Goal: Information Seeking & Learning: Learn about a topic

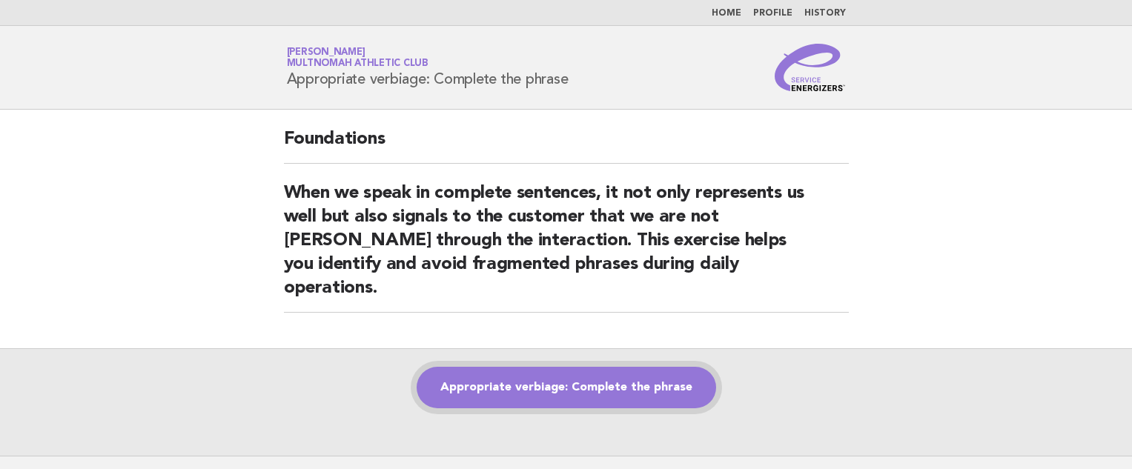
click at [596, 367] on link "Appropriate verbiage: Complete the phrase" at bounding box center [567, 388] width 300 height 42
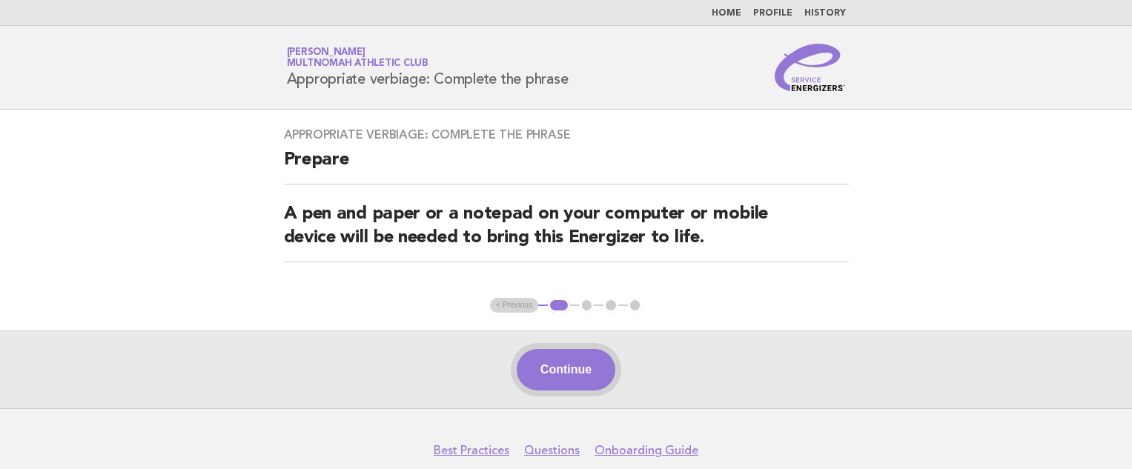
click at [564, 367] on button "Continue" at bounding box center [566, 370] width 99 height 42
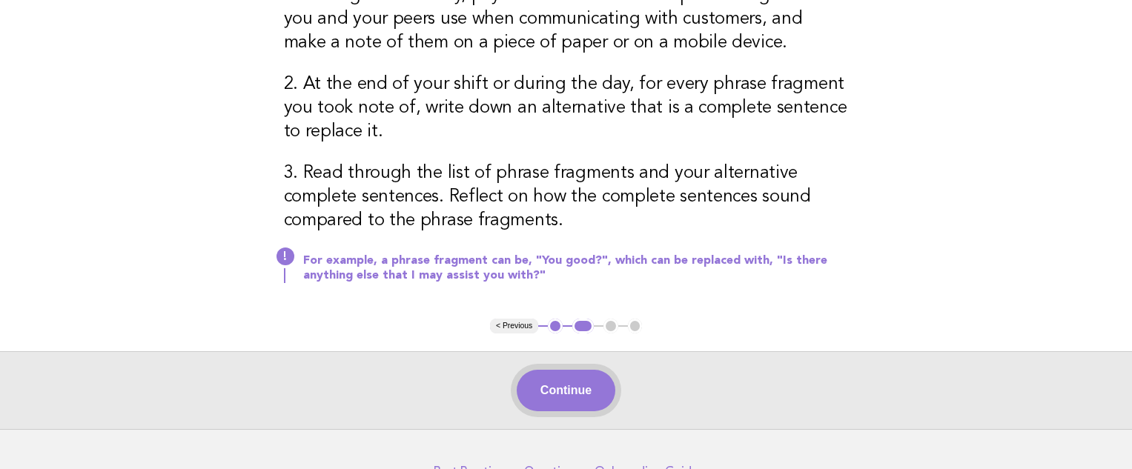
click at [567, 395] on button "Continue" at bounding box center [566, 391] width 99 height 42
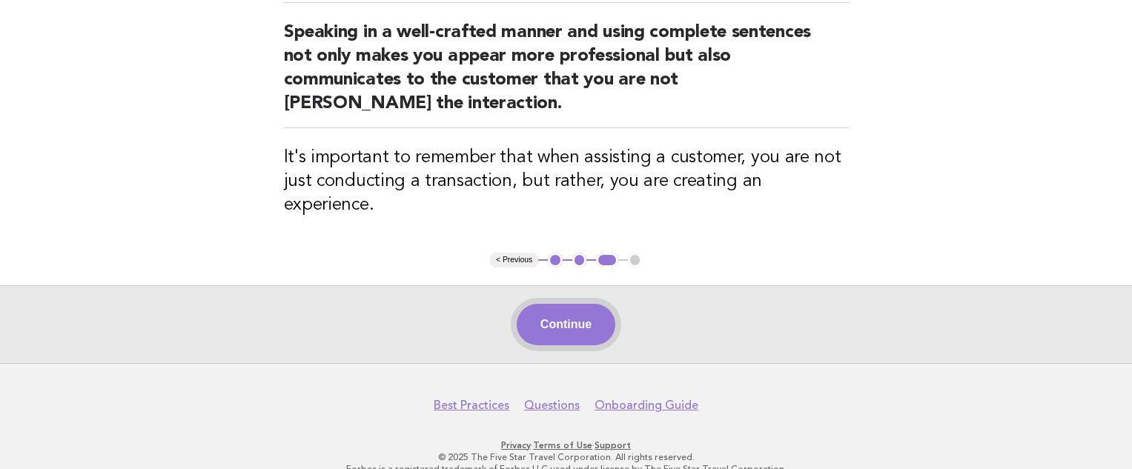
click at [586, 304] on button "Continue" at bounding box center [566, 325] width 99 height 42
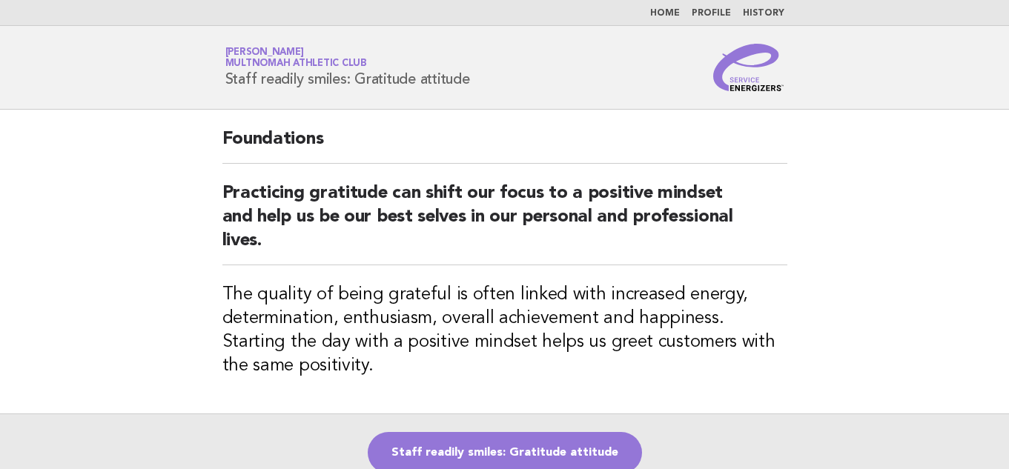
scroll to position [182, 0]
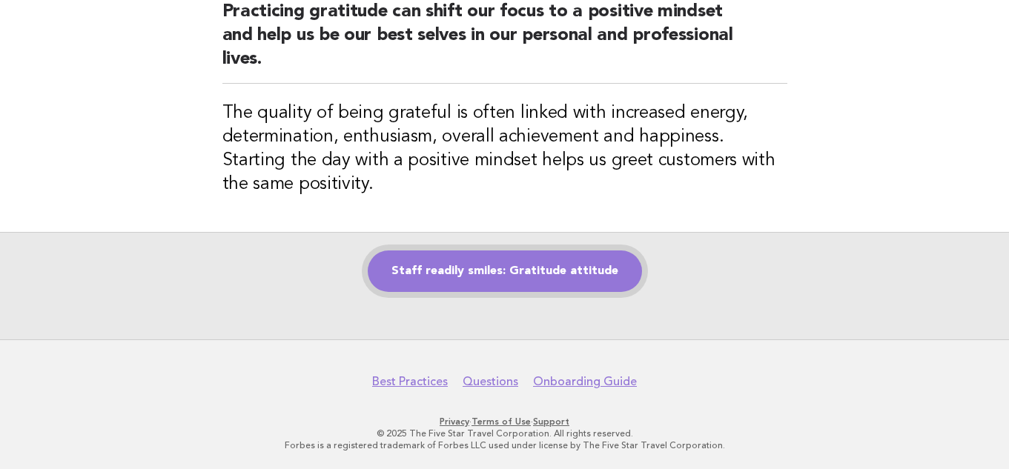
click at [359, 274] on link "Staff readily smiles: Gratitude attitude" at bounding box center [505, 272] width 274 height 42
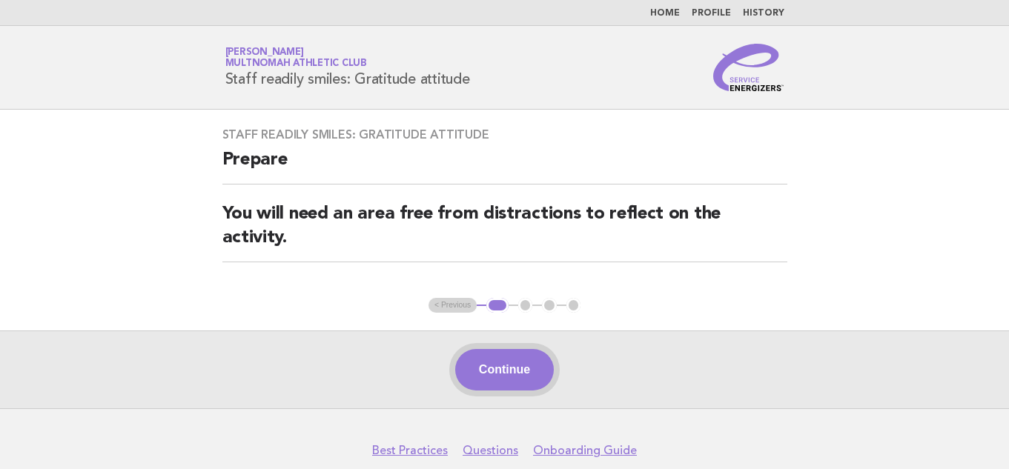
click at [515, 373] on button "Continue" at bounding box center [504, 370] width 99 height 42
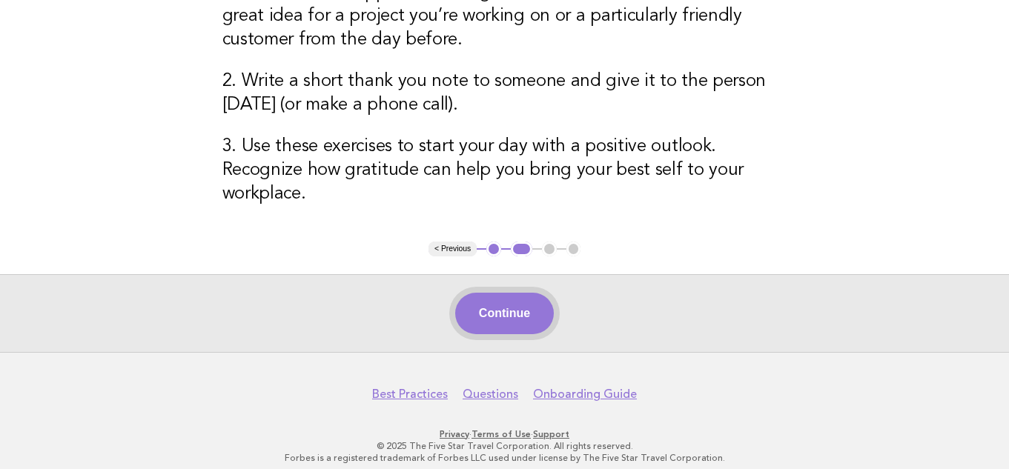
click at [518, 295] on button "Continue" at bounding box center [504, 314] width 99 height 42
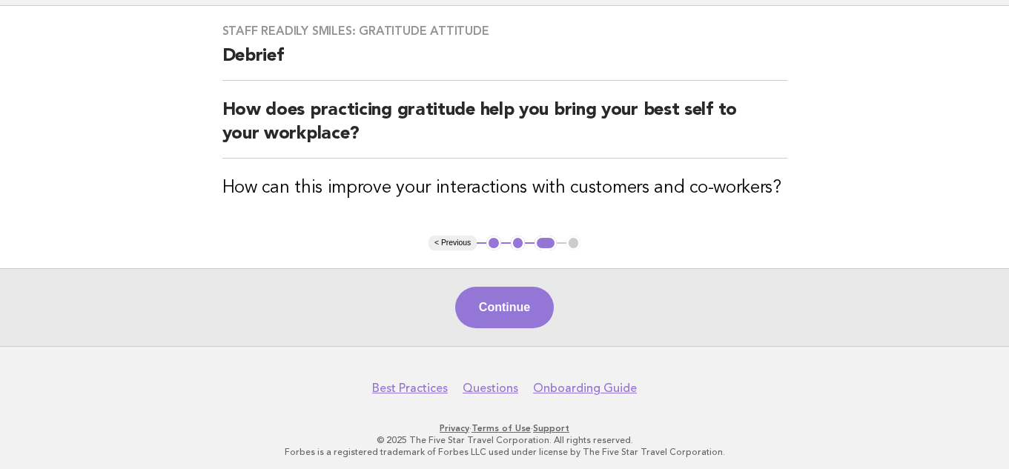
scroll to position [110, 0]
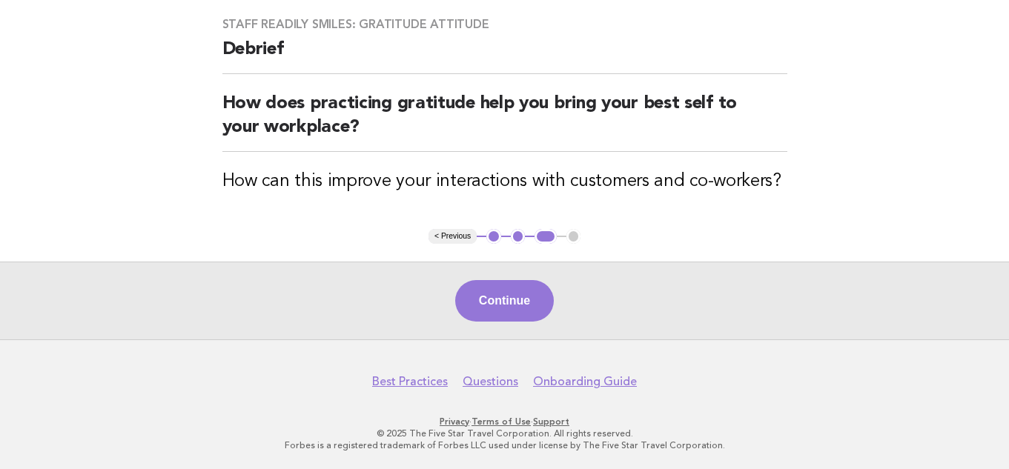
click at [525, 297] on button "Continue" at bounding box center [504, 301] width 99 height 42
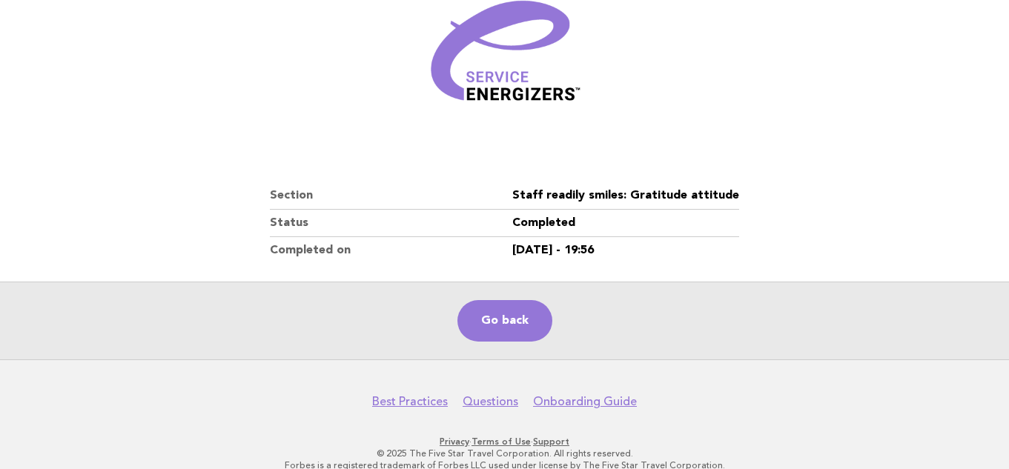
scroll to position [233, 0]
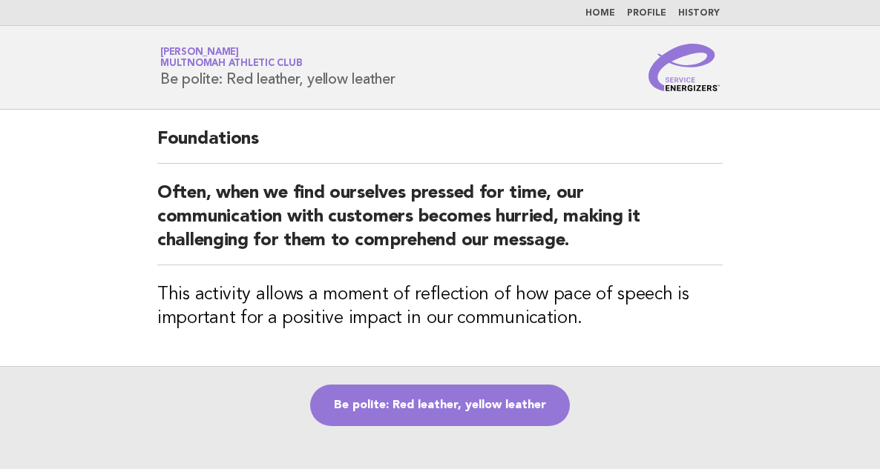
click at [395, 241] on h2 "Often, when we find ourselves pressed for time, our communication with customer…" at bounding box center [439, 224] width 565 height 84
click at [467, 382] on div "Be polite: Red leather, yellow leather" at bounding box center [440, 420] width 880 height 108
click at [473, 406] on link "Be polite: Red leather, yellow leather" at bounding box center [440, 406] width 260 height 42
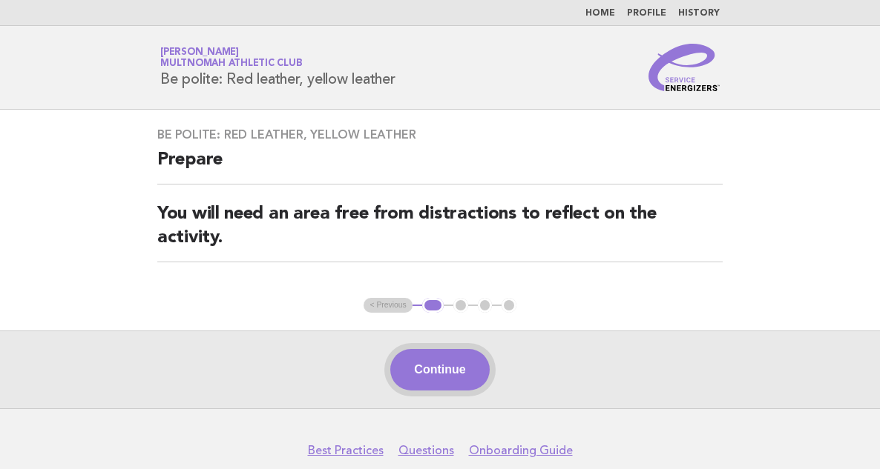
click at [446, 371] on button "Continue" at bounding box center [439, 370] width 99 height 42
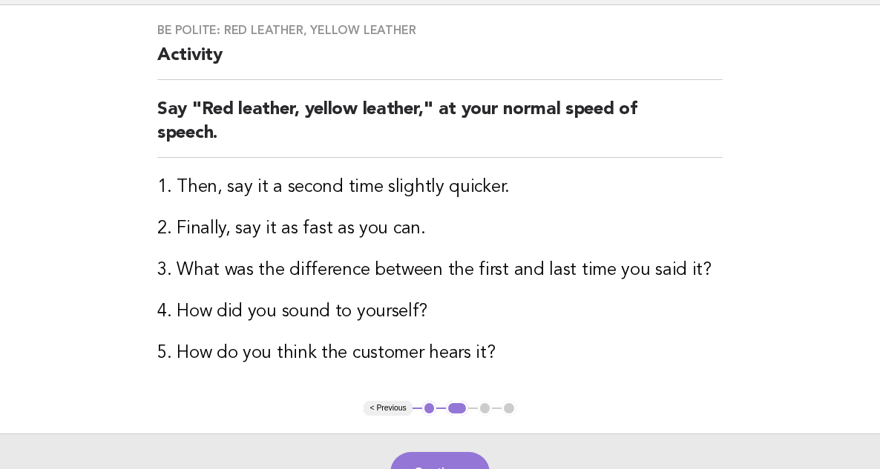
scroll to position [128, 0]
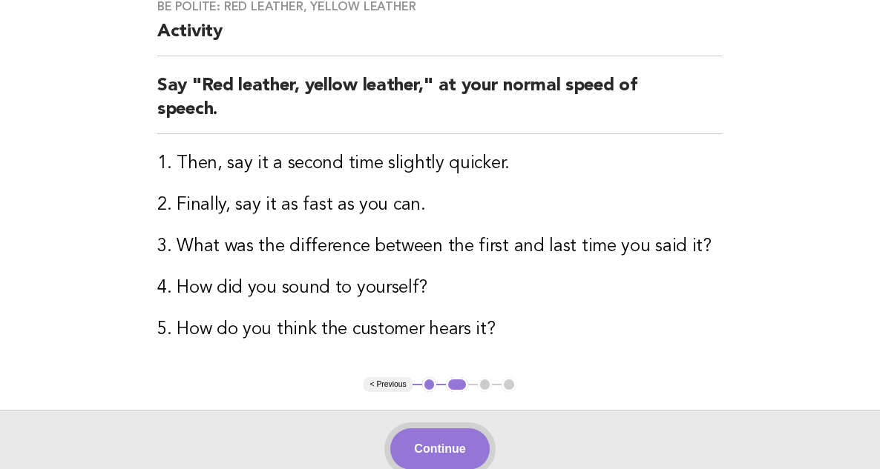
click at [438, 445] on button "Continue" at bounding box center [439, 450] width 99 height 42
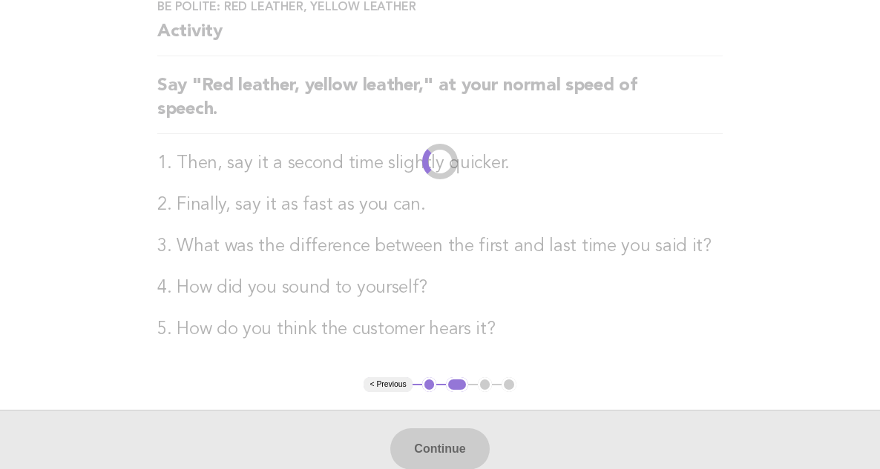
scroll to position [0, 0]
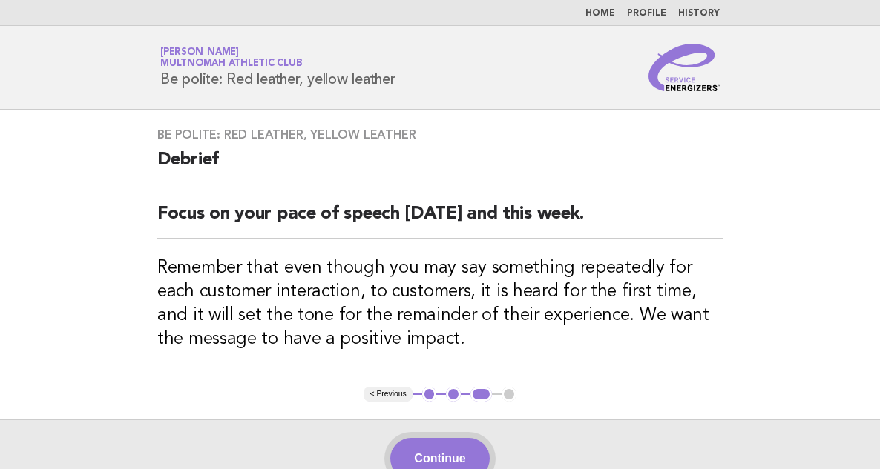
click at [443, 445] on button "Continue" at bounding box center [439, 459] width 99 height 42
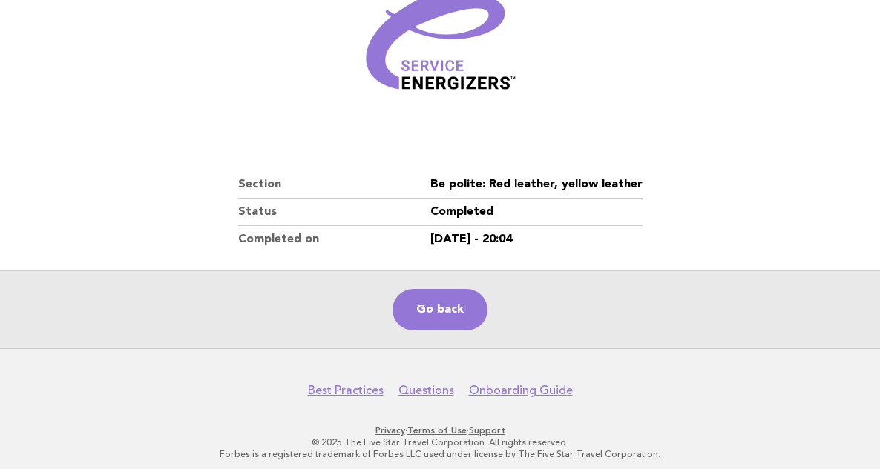
scroll to position [233, 0]
